Goal: Task Accomplishment & Management: Complete application form

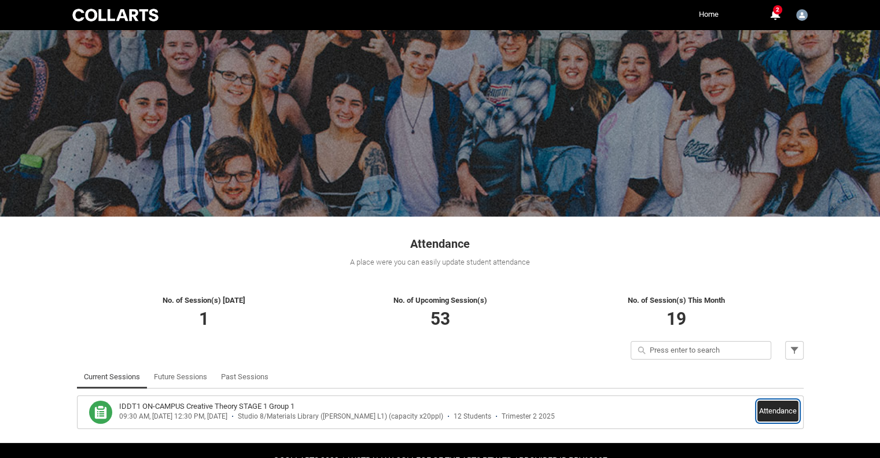
click at [768, 404] on button "Attendance" at bounding box center [777, 410] width 41 height 21
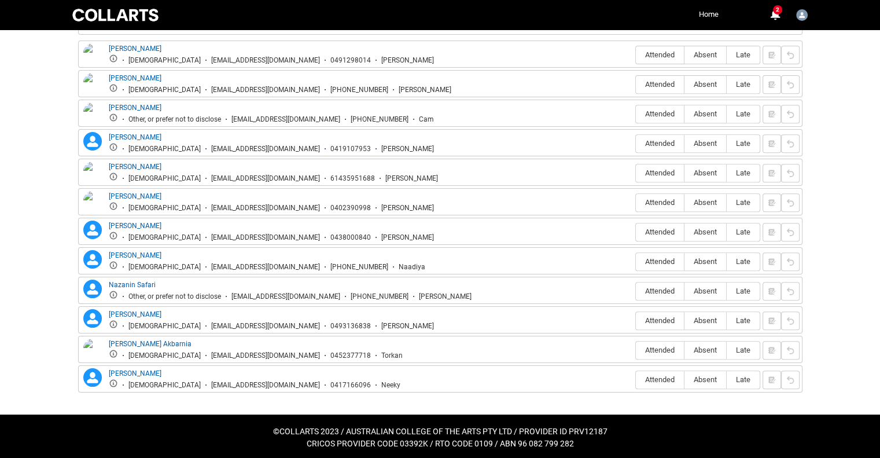
scroll to position [366, 0]
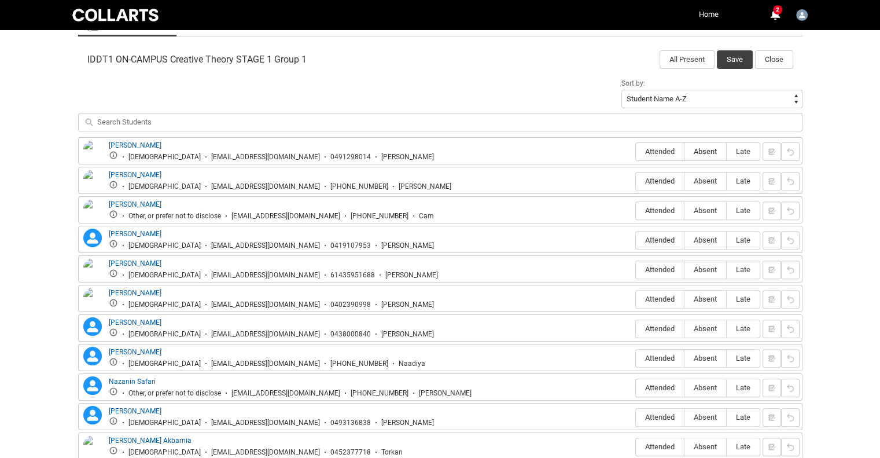
click at [707, 154] on span "Absent" at bounding box center [705, 151] width 42 height 9
click at [684, 152] on input "Absent" at bounding box center [684, 151] width 1 height 1
type lightning-radio-group "Absent"
radio input "true"
click at [661, 176] on span "Attended" at bounding box center [660, 180] width 48 height 9
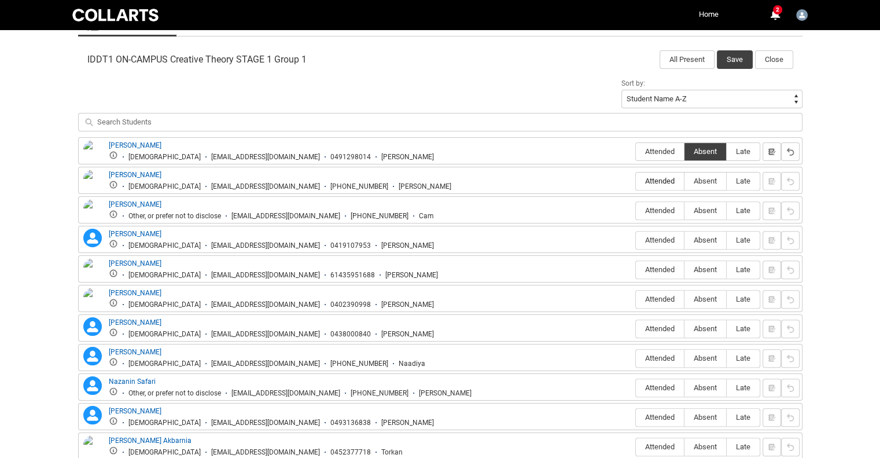
click at [636, 180] on input "Attended" at bounding box center [635, 180] width 1 height 1
type lightning-radio-group "Attended"
radio input "true"
click at [657, 211] on span "Attended" at bounding box center [660, 210] width 48 height 9
click at [636, 211] on input "Attended" at bounding box center [635, 210] width 1 height 1
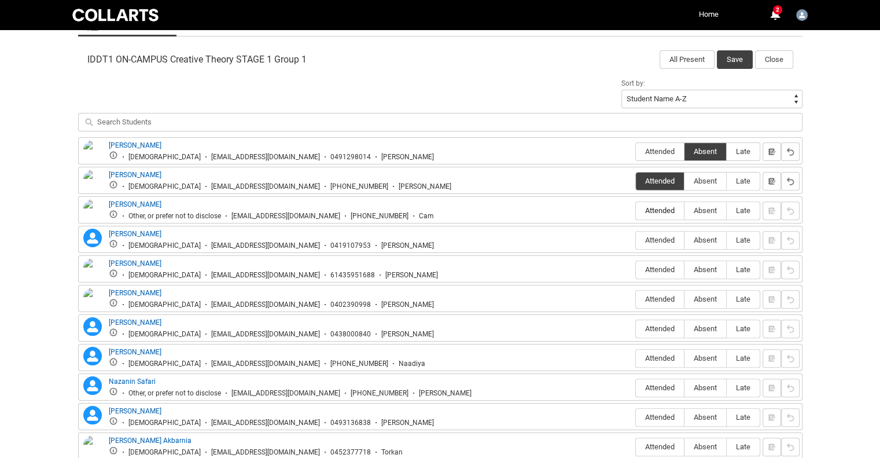
type lightning-radio-group "Attended"
radio input "true"
click at [655, 240] on span "Attended" at bounding box center [660, 239] width 48 height 9
click at [636, 240] on input "Attended" at bounding box center [635, 239] width 1 height 1
type lightning-radio-group "Attended"
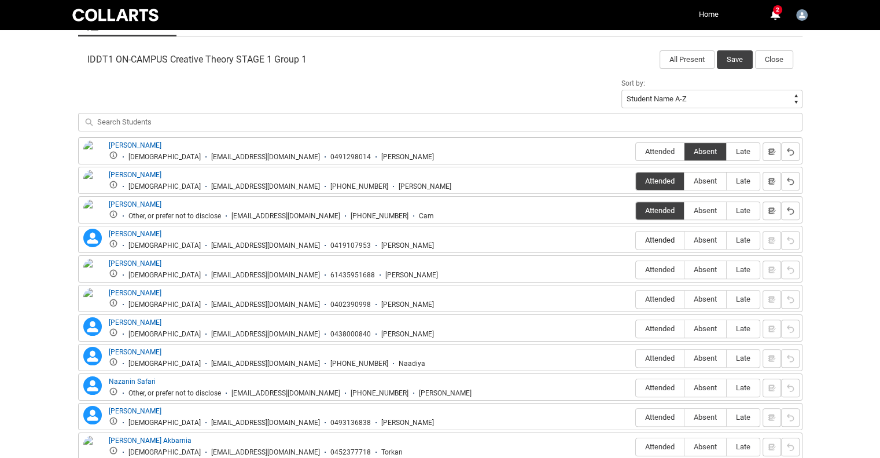
radio input "true"
click at [661, 275] on label "Attended" at bounding box center [660, 270] width 48 height 18
click at [636, 270] on input "Attended" at bounding box center [635, 269] width 1 height 1
type lightning-radio-group "Attended"
radio input "true"
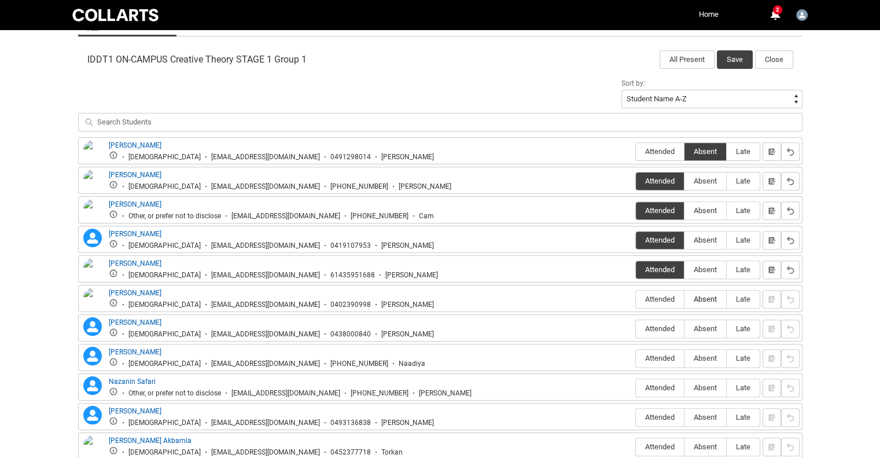
click at [703, 290] on label "Absent" at bounding box center [705, 299] width 42 height 18
click at [684, 298] on input "Absent" at bounding box center [684, 298] width 1 height 1
type lightning-radio-group "Absent"
radio input "true"
click at [699, 331] on label "Absent" at bounding box center [705, 329] width 42 height 18
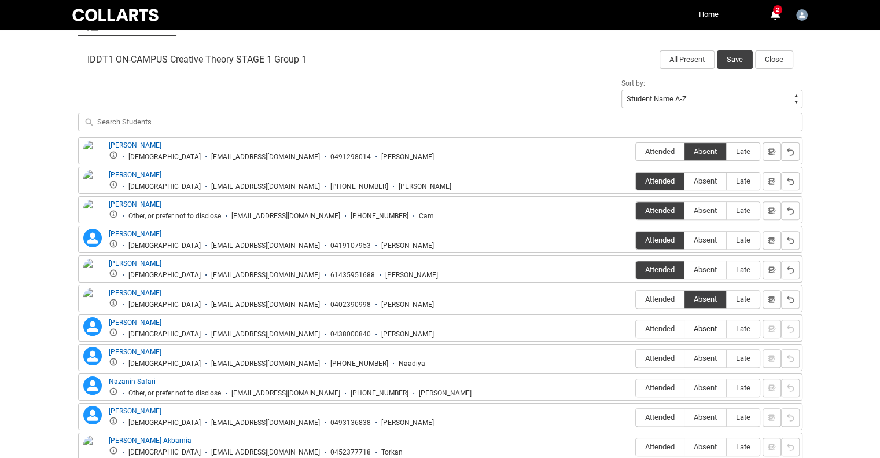
click at [684, 329] on input "Absent" at bounding box center [684, 328] width 1 height 1
type lightning-radio-group "Absent"
radio input "true"
click at [695, 360] on span "Absent" at bounding box center [705, 357] width 42 height 9
click at [684, 358] on input "Absent" at bounding box center [684, 357] width 1 height 1
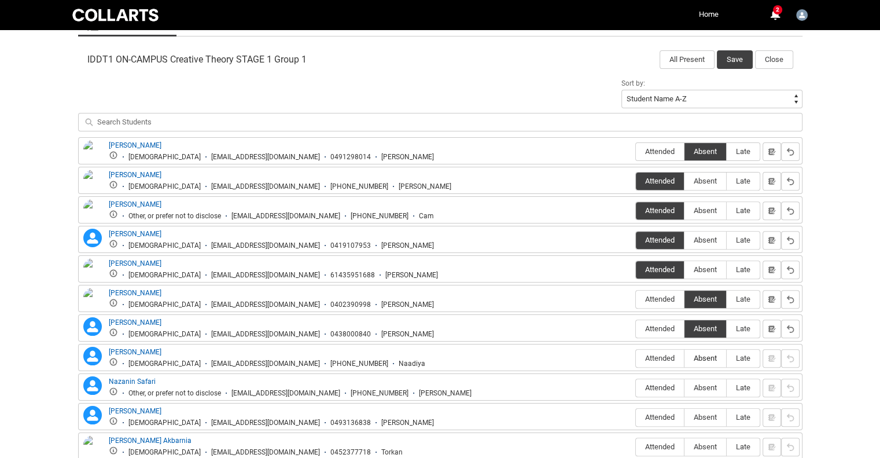
type lightning-radio-group "Absent"
radio input "true"
click at [702, 388] on span "Absent" at bounding box center [705, 387] width 42 height 9
click at [684, 388] on input "Absent" at bounding box center [684, 387] width 1 height 1
type lightning-radio-group "Absent"
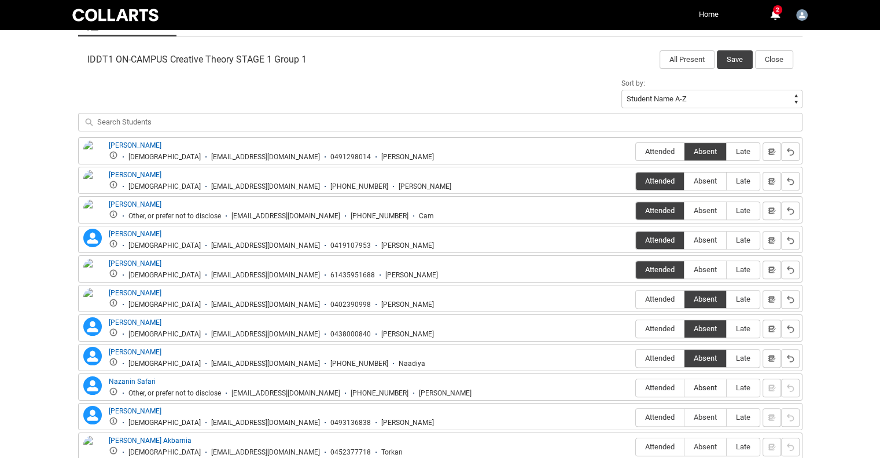
radio input "true"
click at [696, 419] on label "Absent" at bounding box center [705, 417] width 42 height 18
click at [684, 417] on input "Absent" at bounding box center [684, 416] width 1 height 1
type lightning-radio-group "Absent"
radio input "true"
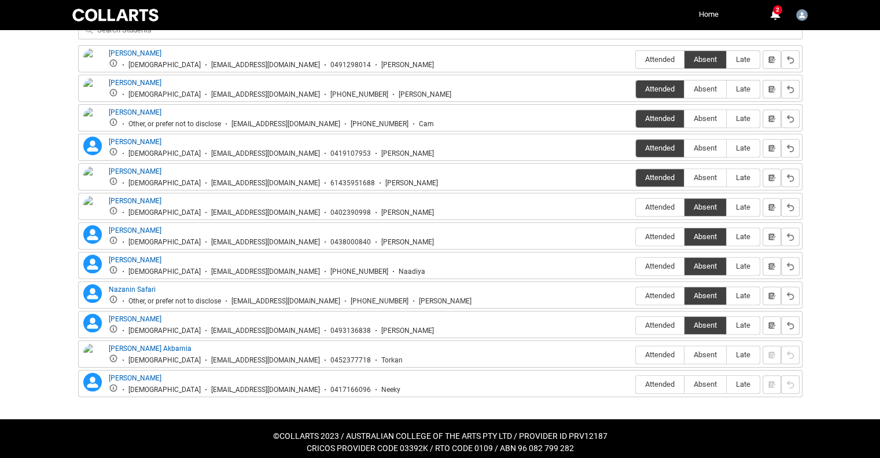
scroll to position [462, 0]
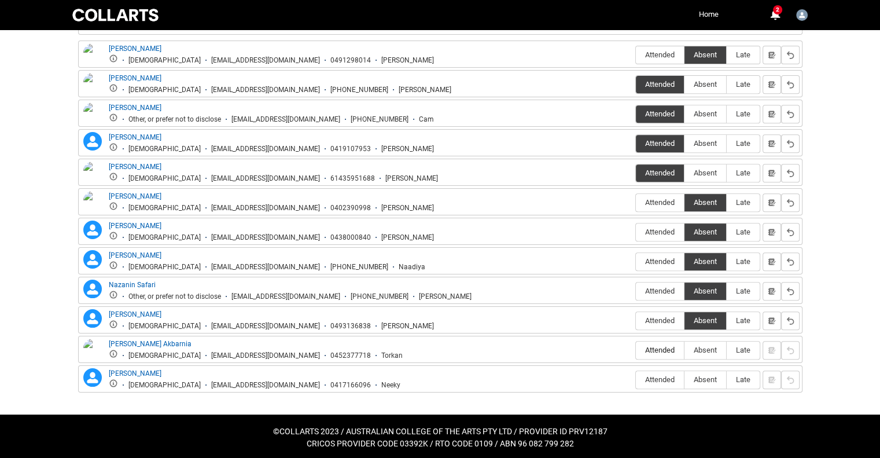
click at [665, 341] on label "Attended" at bounding box center [660, 350] width 48 height 18
click at [636, 349] on input "Attended" at bounding box center [635, 349] width 1 height 1
type lightning-radio-group "Attended"
radio input "true"
click at [659, 379] on span "Attended" at bounding box center [660, 379] width 48 height 9
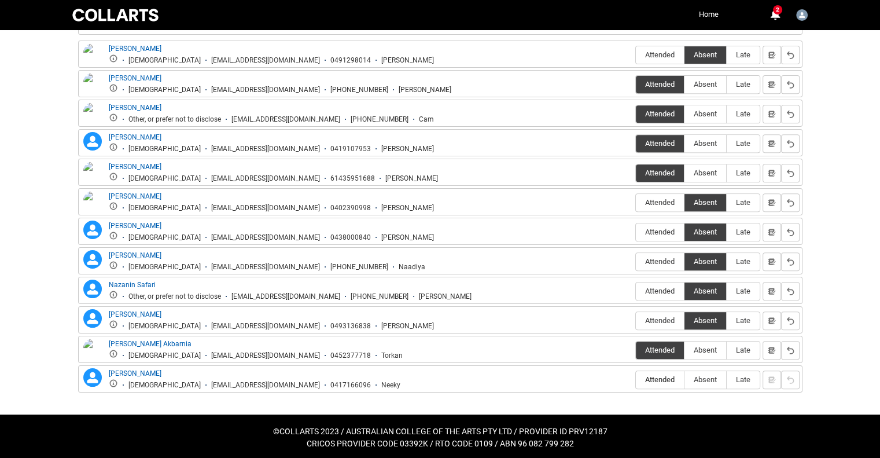
click at [636, 379] on input "Attended" at bounding box center [635, 379] width 1 height 1
type lightning-radio-group "Attended"
radio input "true"
